Goal: Task Accomplishment & Management: Complete application form

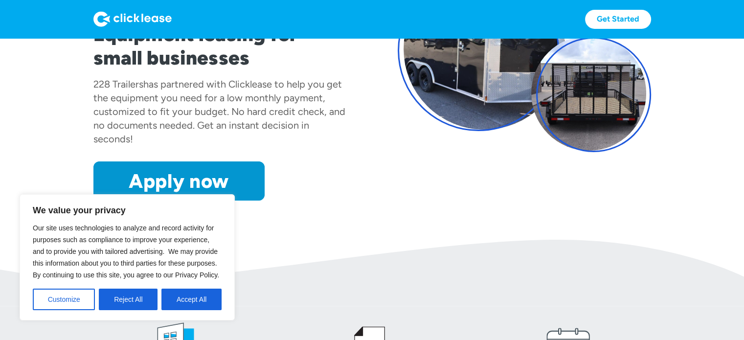
scroll to position [147, 0]
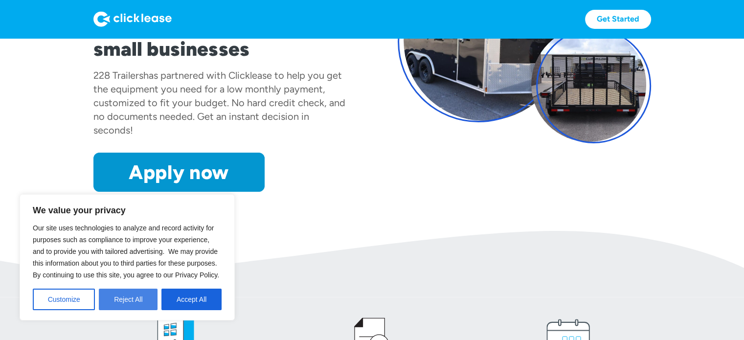
click at [129, 297] on button "Reject All" at bounding box center [128, 300] width 59 height 22
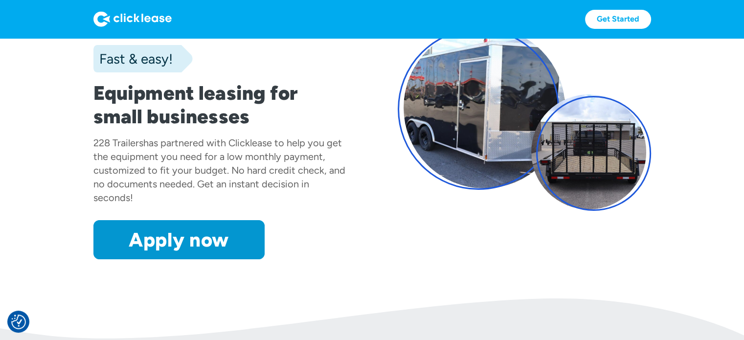
scroll to position [49, 0]
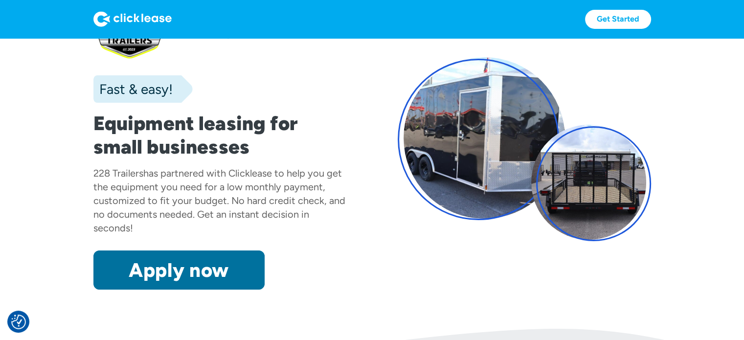
click at [178, 263] on link "Apply now" at bounding box center [178, 269] width 171 height 39
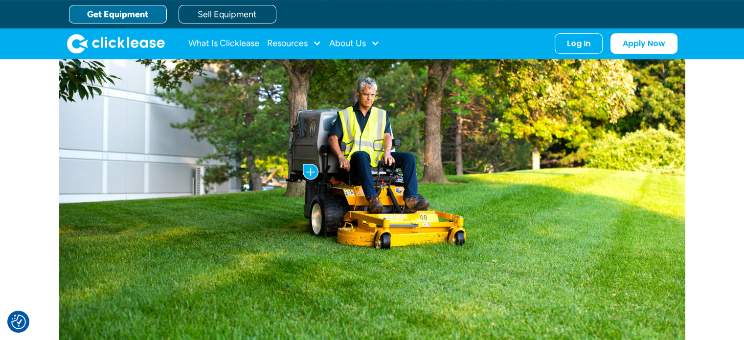
scroll to position [489, 0]
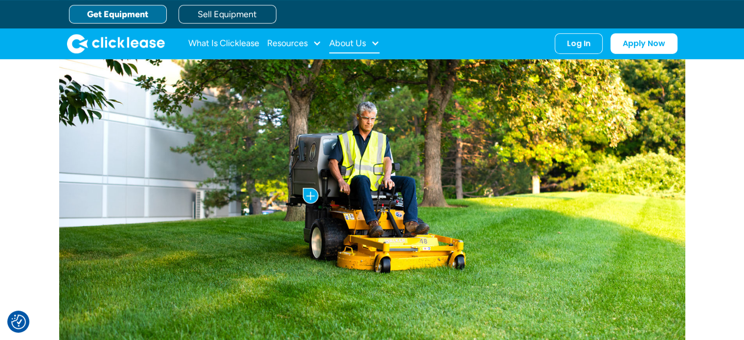
click at [368, 45] on div "About Us" at bounding box center [354, 44] width 50 height 20
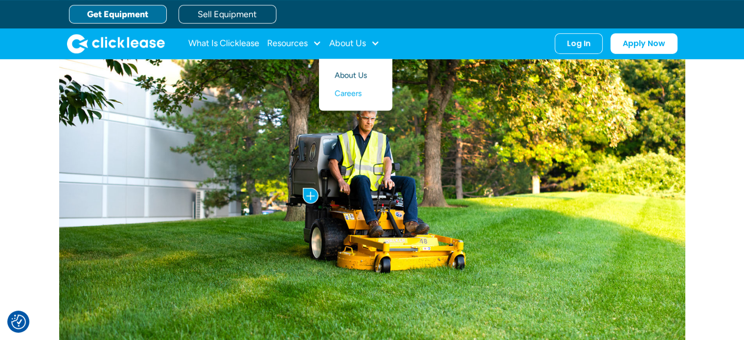
click at [347, 74] on link "About Us" at bounding box center [356, 76] width 42 height 18
